Goal: Use online tool/utility: Use online tool/utility

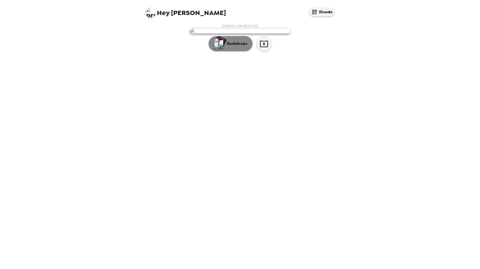
click at [230, 51] on button "Backdrops" at bounding box center [230, 43] width 44 height 15
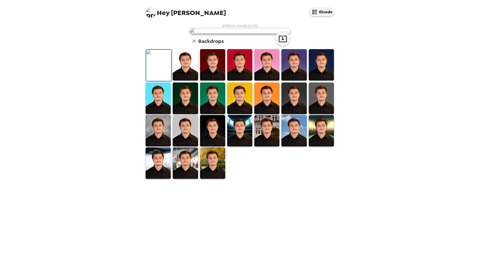
scroll to position [25, 0]
click at [269, 146] on img at bounding box center [266, 130] width 25 height 31
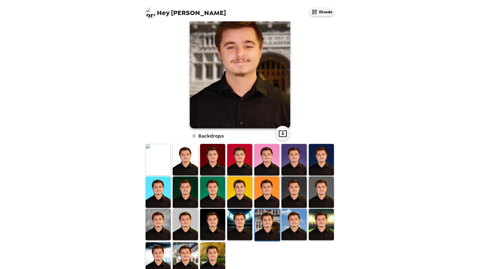
scroll to position [0, 0]
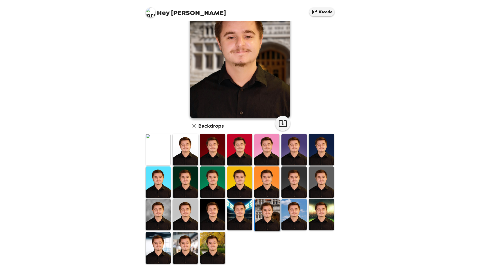
click at [317, 214] on img at bounding box center [321, 214] width 25 height 31
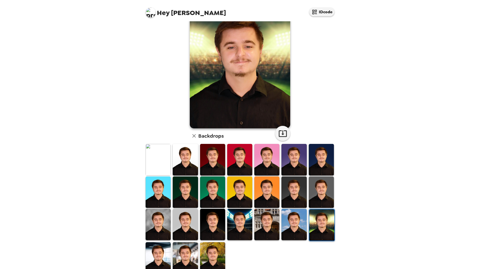
scroll to position [35, 0]
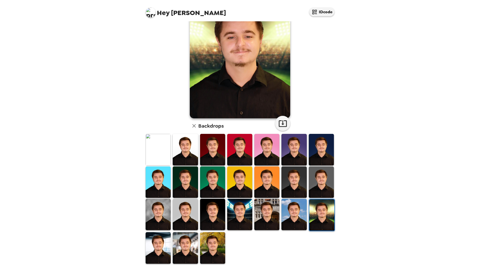
click at [194, 242] on img at bounding box center [185, 247] width 25 height 31
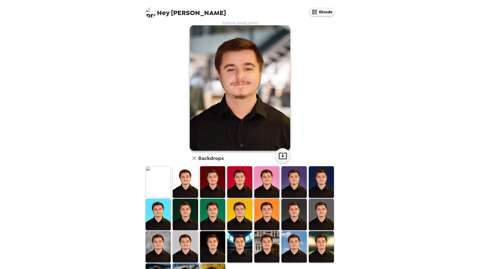
scroll to position [0, 0]
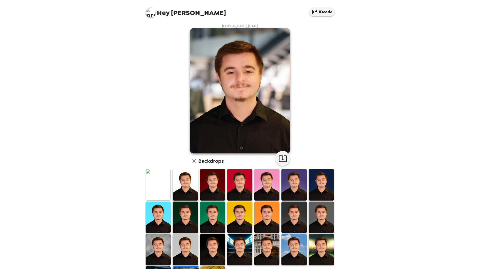
click at [166, 185] on img at bounding box center [157, 184] width 25 height 31
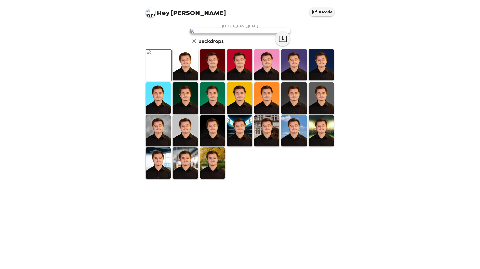
click at [180, 81] on img at bounding box center [185, 64] width 25 height 31
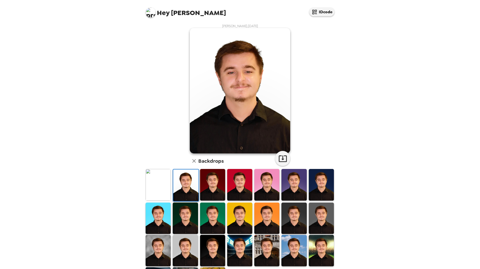
click at [160, 184] on img at bounding box center [157, 184] width 25 height 31
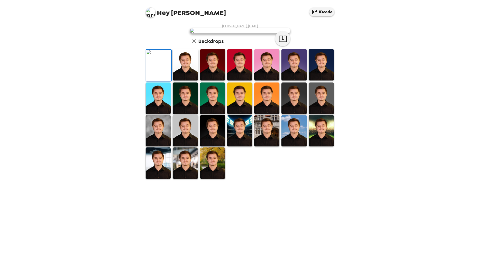
click at [261, 114] on img at bounding box center [266, 98] width 25 height 31
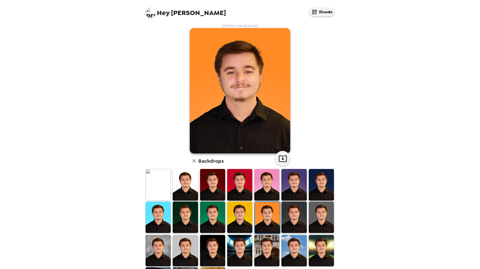
click at [153, 185] on img at bounding box center [157, 184] width 25 height 31
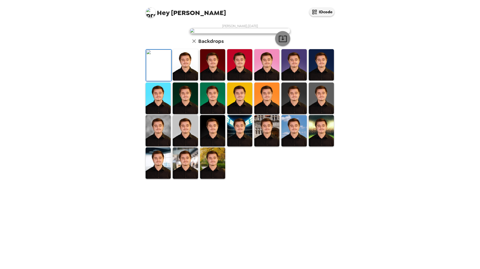
click at [280, 43] on icon "button" at bounding box center [282, 38] width 9 height 9
click at [351, 118] on div "Hey John IDcode John Hartmann , 09-19-2025 Backdrops" at bounding box center [240, 134] width 480 height 269
click at [276, 46] on button "button" at bounding box center [282, 38] width 15 height 15
click at [283, 43] on icon "button" at bounding box center [282, 38] width 9 height 9
click at [278, 43] on icon "button" at bounding box center [282, 38] width 9 height 9
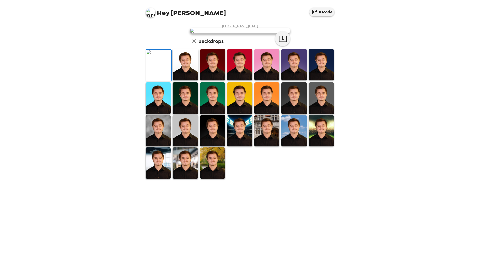
click at [415, 116] on div "Hey John IDcode John Hartmann , 09-19-2025 Backdrops" at bounding box center [240, 134] width 480 height 269
click at [421, 108] on div "Hey John IDcode John Hartmann , 09-19-2025 Backdrops" at bounding box center [240, 134] width 480 height 269
drag, startPoint x: 450, startPoint y: 84, endPoint x: 448, endPoint y: 87, distance: 4.7
click at [450, 84] on div "Hey John IDcode John Hartmann , 09-19-2025 Backdrops" at bounding box center [240, 134] width 480 height 269
